Goal: Information Seeking & Learning: Understand process/instructions

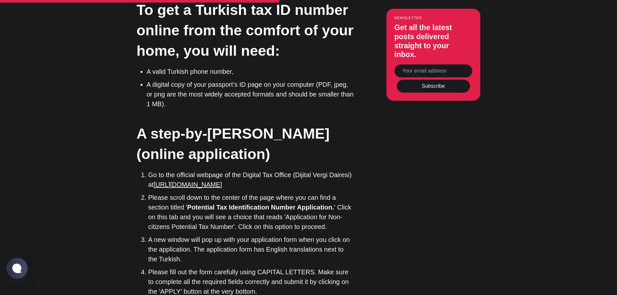
scroll to position [1231, 0]
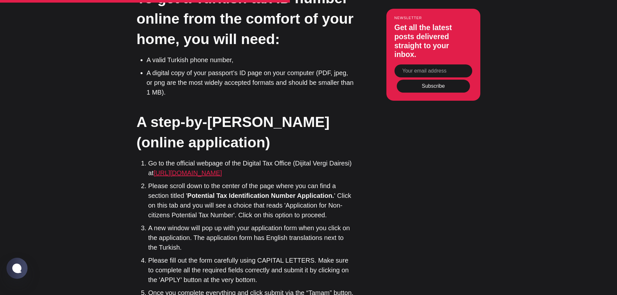
click at [213, 169] on link "[URL][DOMAIN_NAME]" at bounding box center [188, 172] width 68 height 7
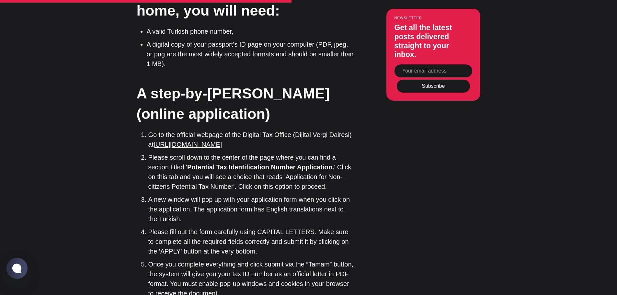
scroll to position [1328, 0]
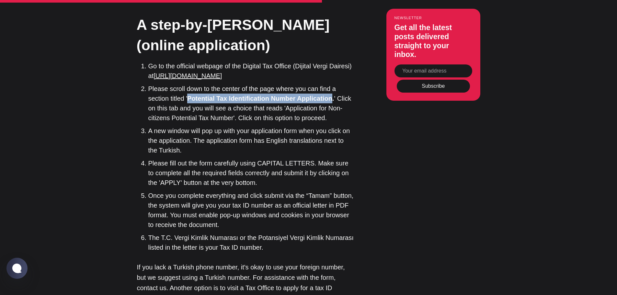
drag, startPoint x: 190, startPoint y: 79, endPoint x: 333, endPoint y: 82, distance: 143.6
click at [333, 84] on li "Please scroll down to the center of the page where you can find a section title…" at bounding box center [251, 103] width 206 height 39
copy strong "Potential Tax Identification Number Application"
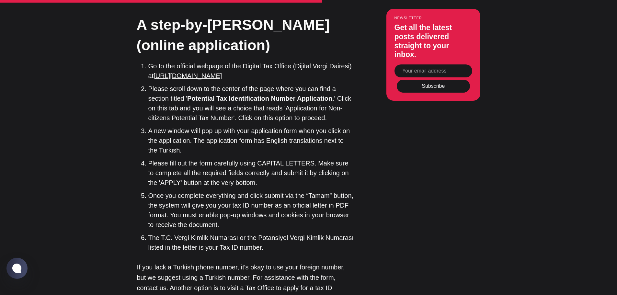
click at [271, 158] on li "Please fill out the form carefully using CAPITAL LETTERS. Make sure to complete…" at bounding box center [251, 172] width 206 height 29
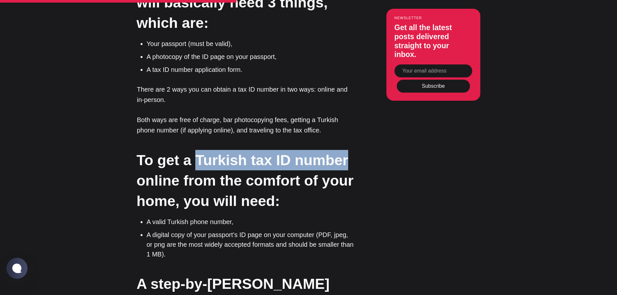
drag, startPoint x: 196, startPoint y: 137, endPoint x: 359, endPoint y: 142, distance: 163.0
copy h2 "Turkish tax ID number"
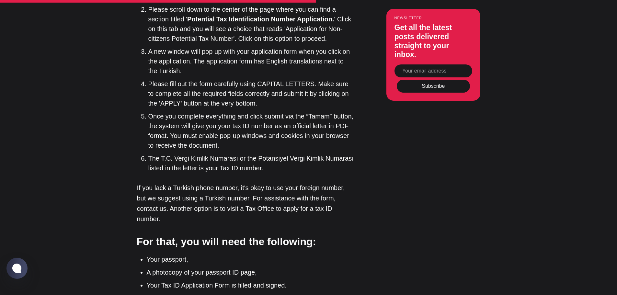
scroll to position [1490, 0]
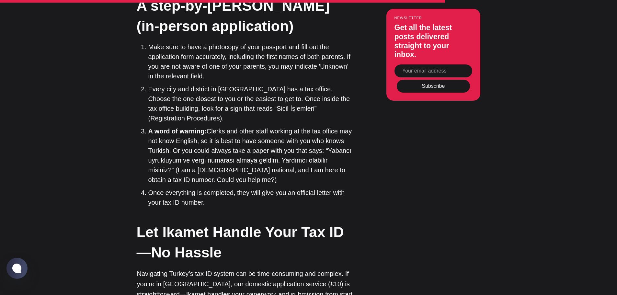
scroll to position [1685, 0]
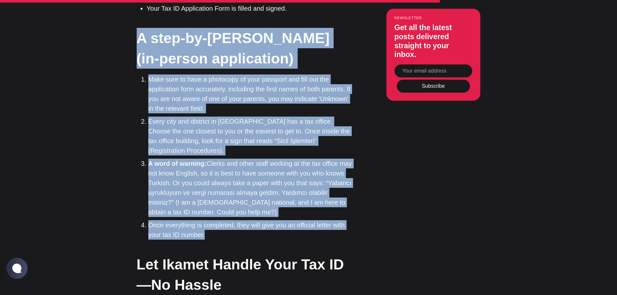
drag, startPoint x: 140, startPoint y: 18, endPoint x: 210, endPoint y: 202, distance: 197.0
